Goal: Task Accomplishment & Management: Manage account settings

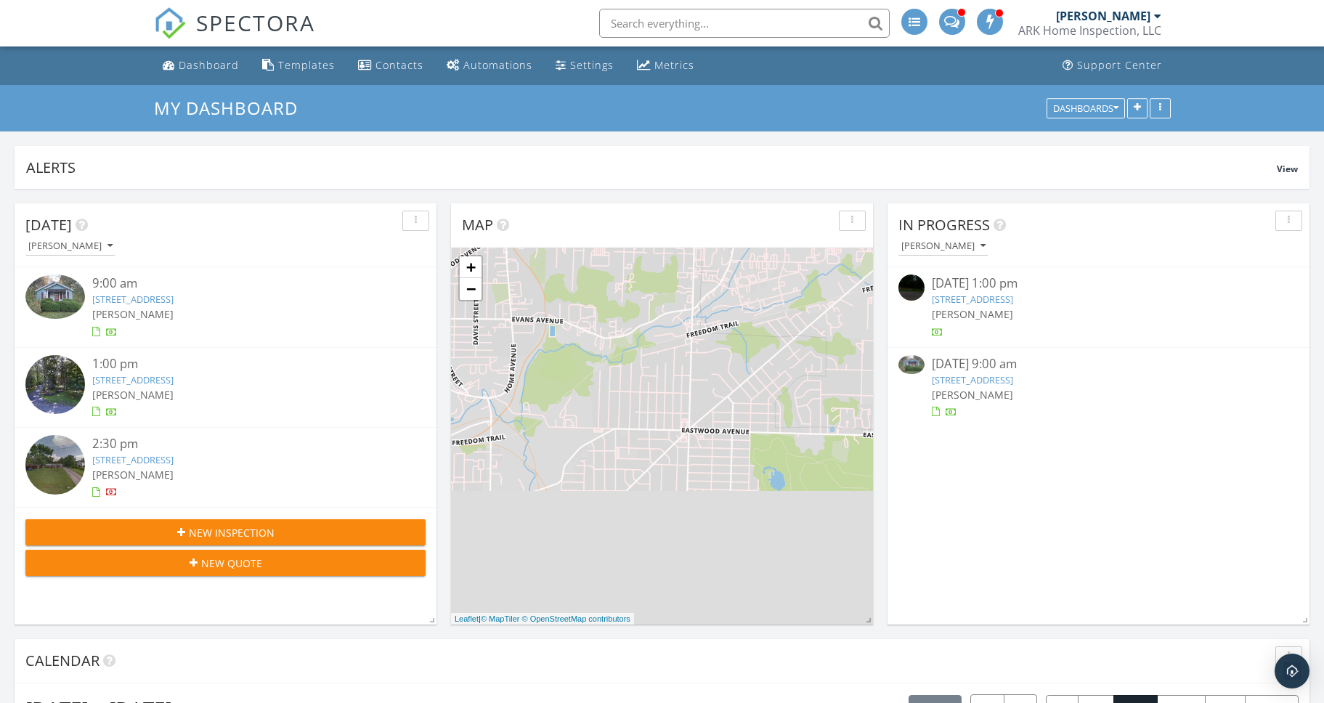
scroll to position [1322, 1324]
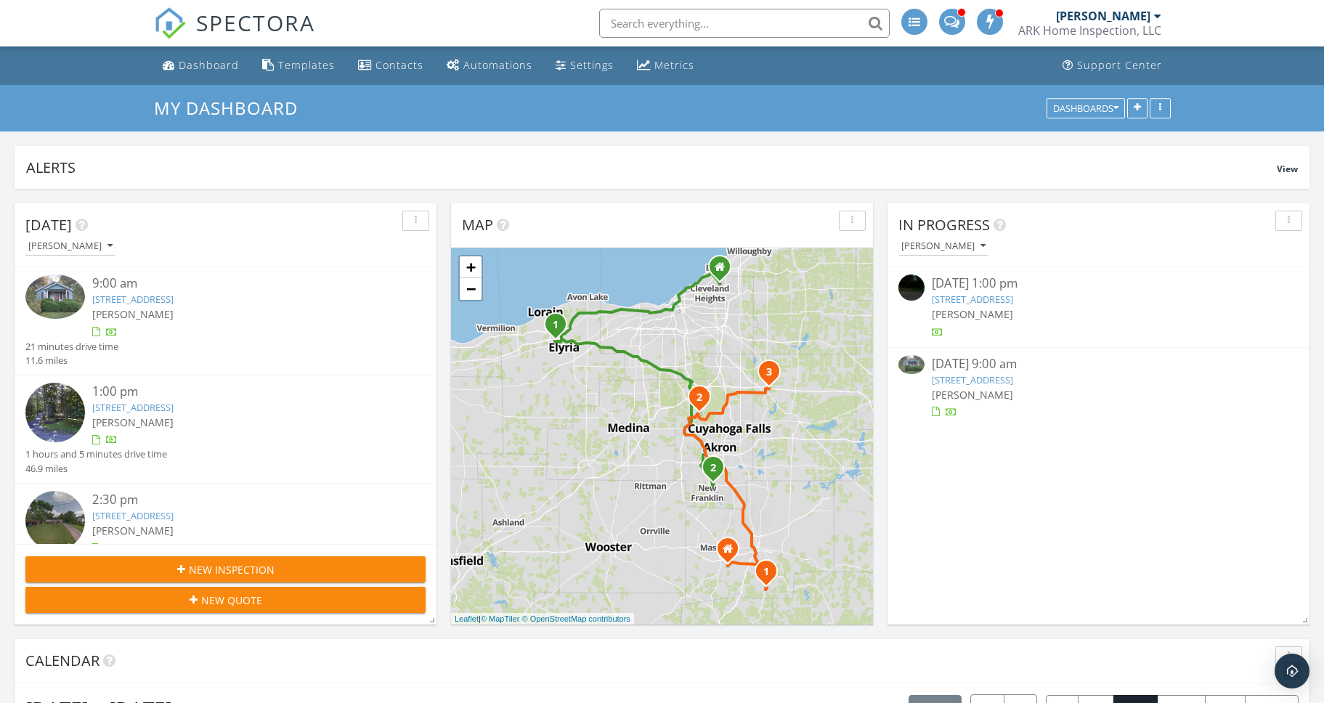
click at [174, 298] on link "8522 Cleveland Ave SE, Magnolia, OH 44643" at bounding box center [132, 299] width 81 height 13
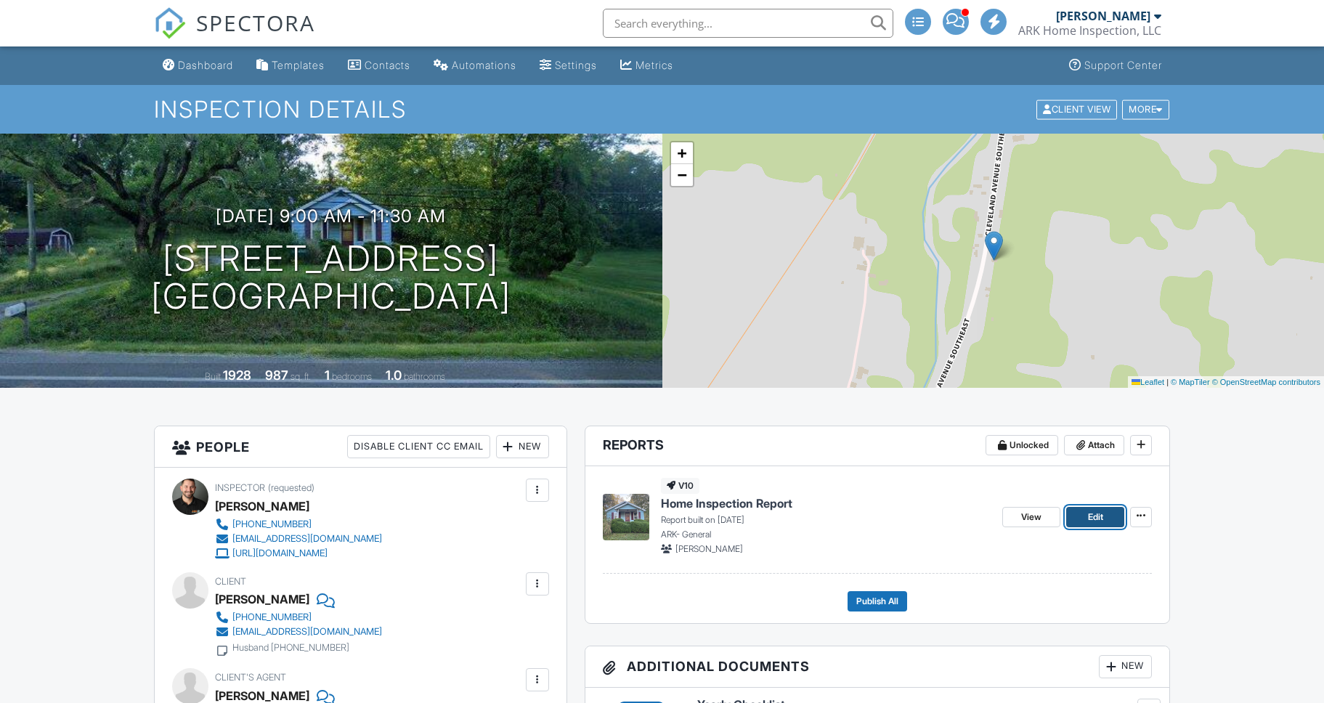
click at [1091, 516] on span "Edit" at bounding box center [1095, 517] width 15 height 15
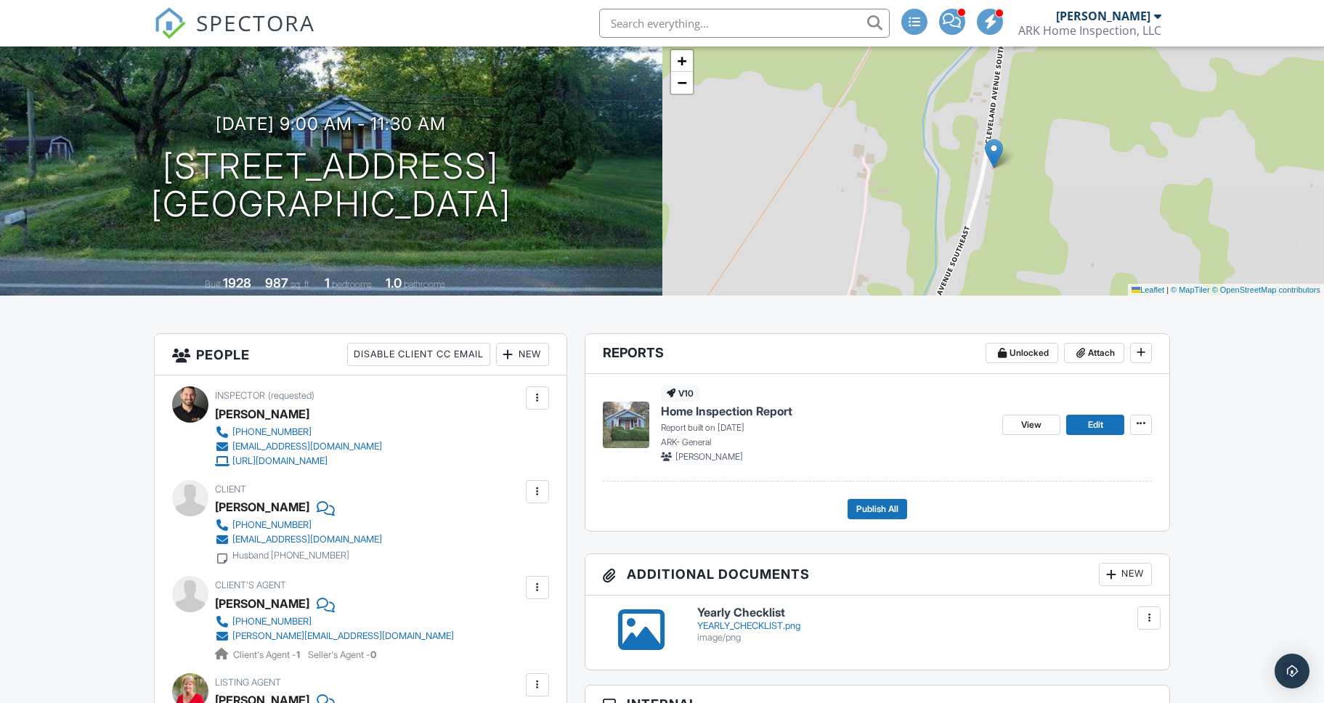
scroll to position [99, 0]
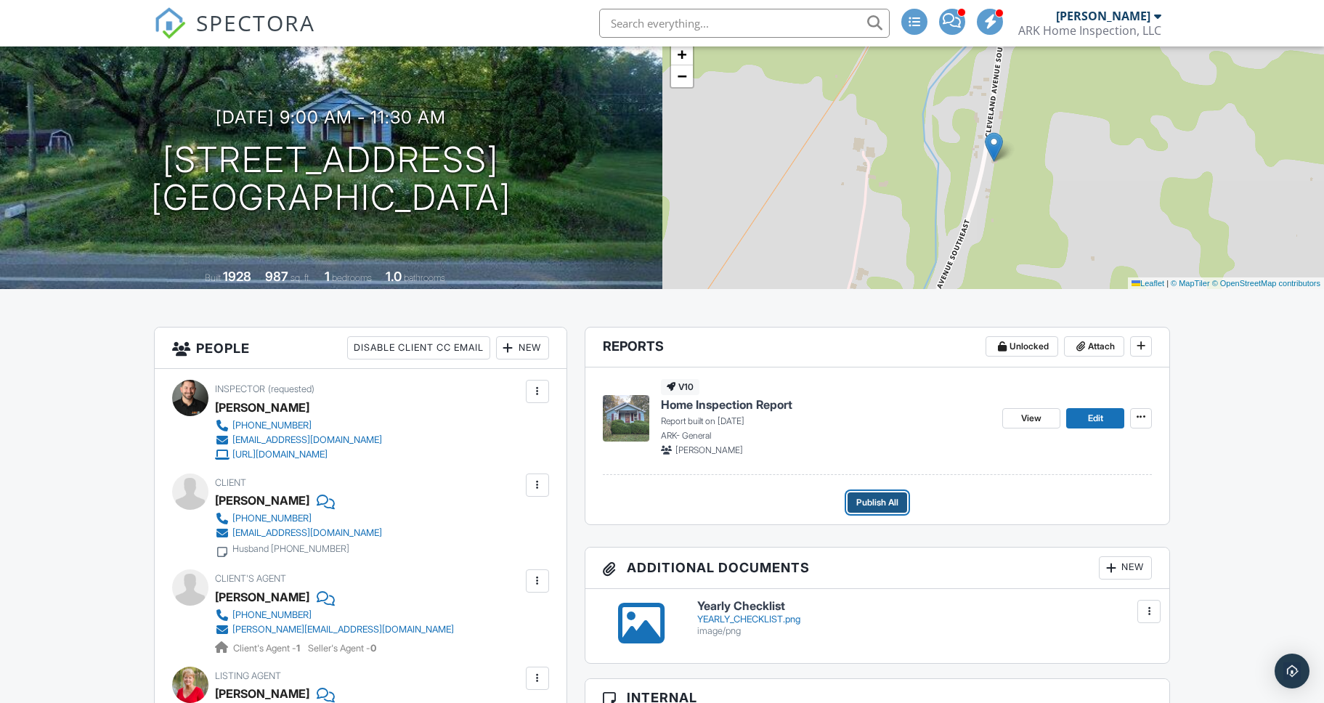
click at [884, 502] on span "Publish All" at bounding box center [877, 502] width 42 height 15
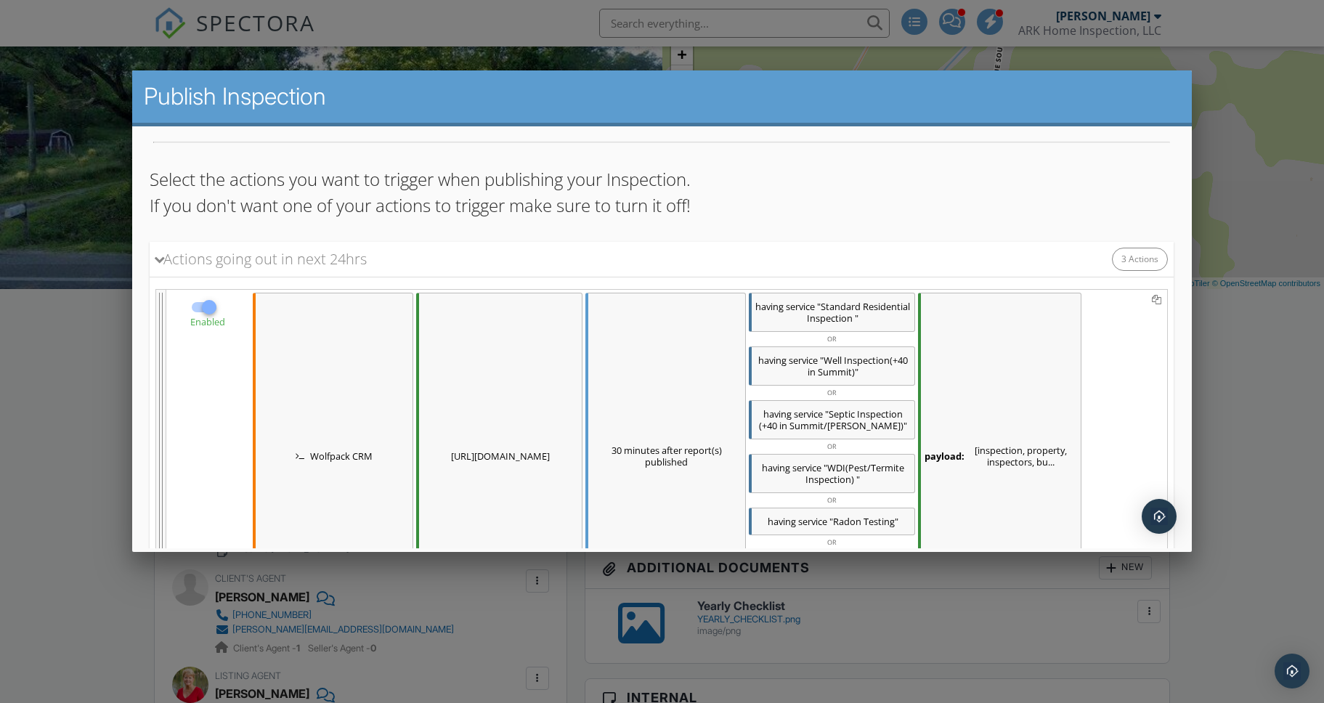
scroll to position [349, 0]
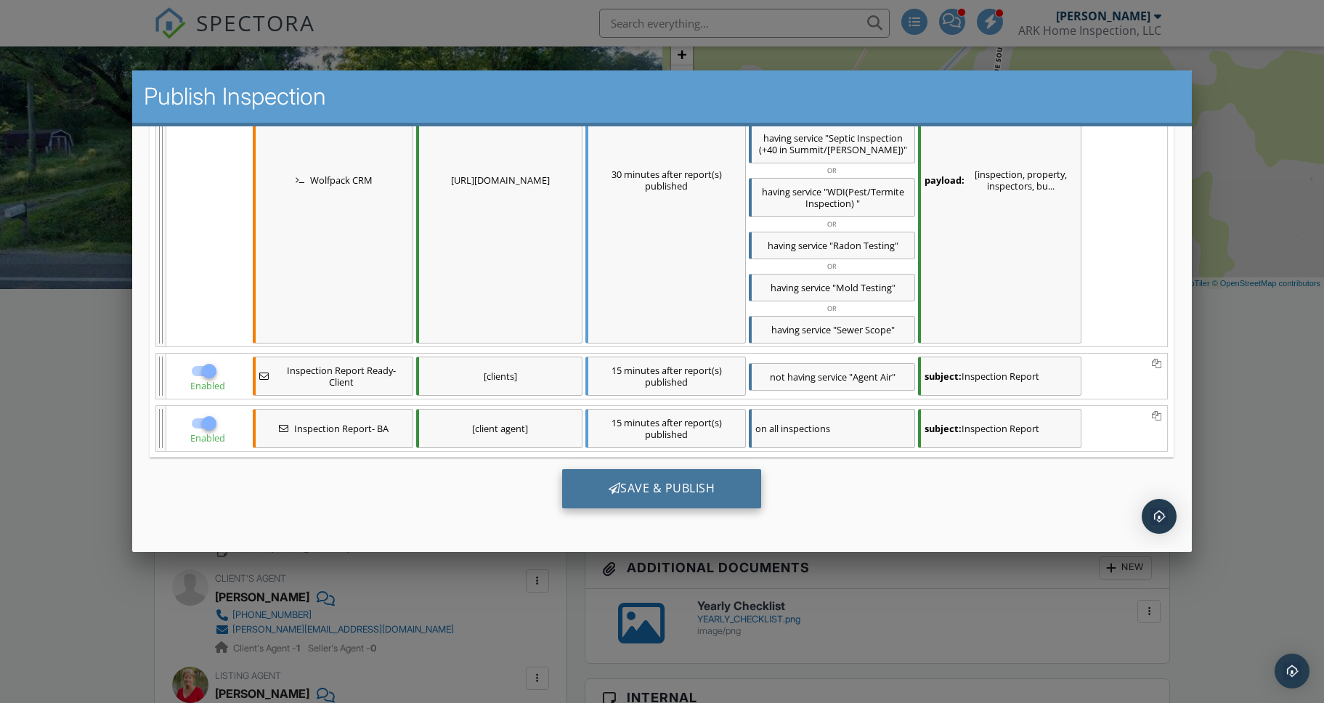
click at [701, 497] on div "Save & Publish" at bounding box center [662, 487] width 200 height 39
